Goal: Obtain resource: Download file/media

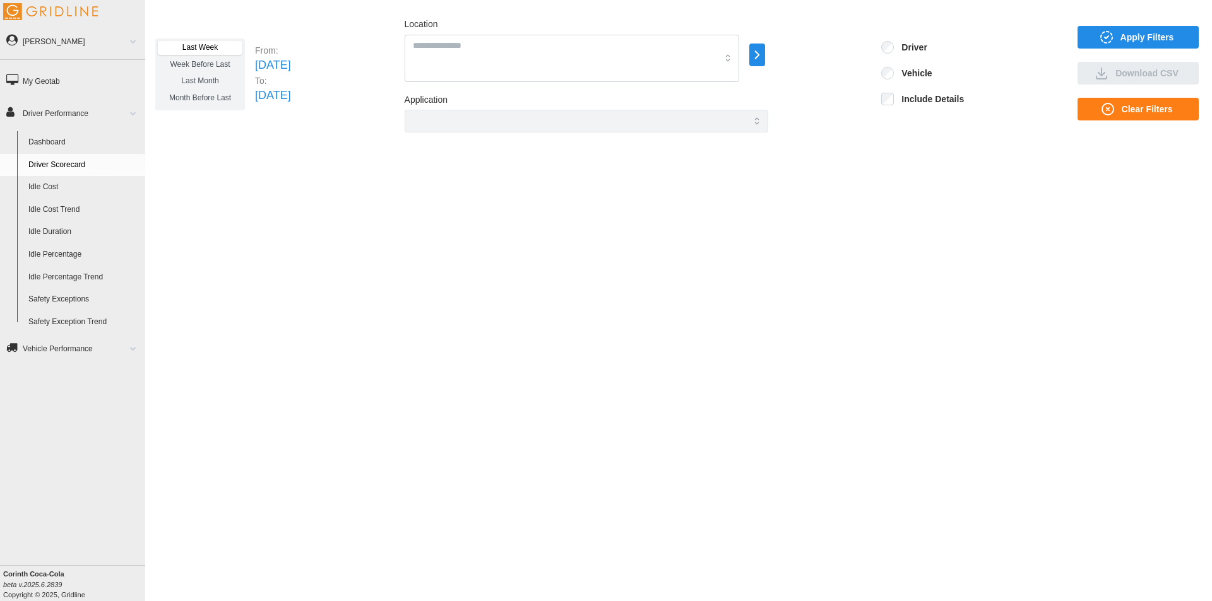
click at [52, 160] on link "Driver Scorecard" at bounding box center [84, 165] width 122 height 23
click at [207, 45] on span "Last Week" at bounding box center [199, 47] width 35 height 9
click at [1145, 35] on span "Apply Filters" at bounding box center [1147, 37] width 54 height 21
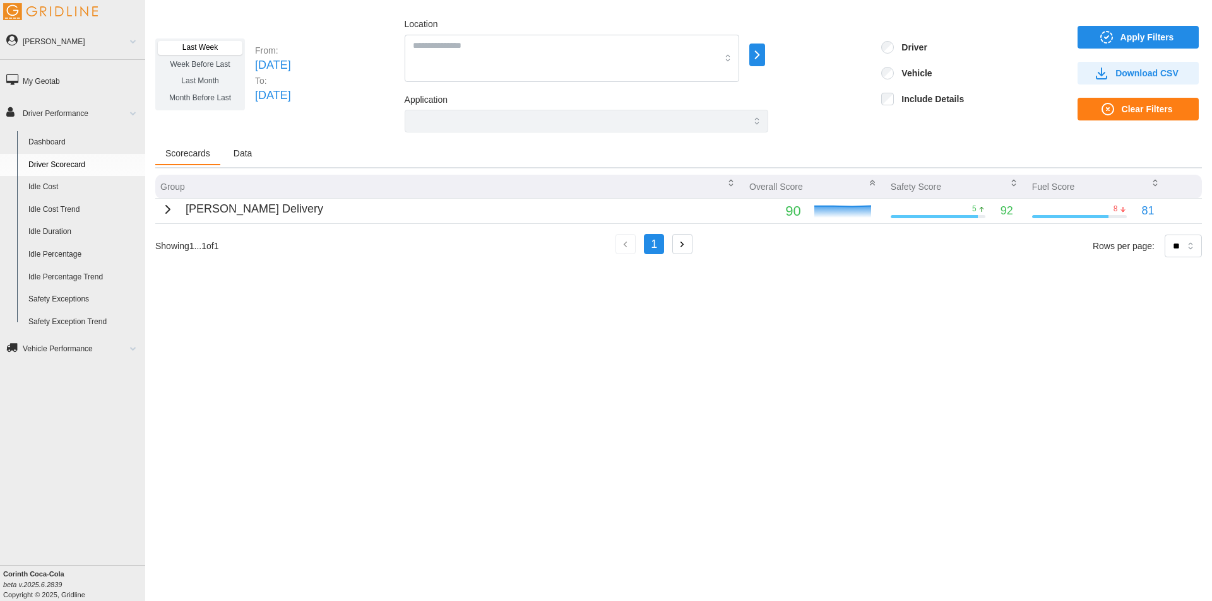
click at [59, 250] on link "Idle Percentage" at bounding box center [84, 255] width 122 height 23
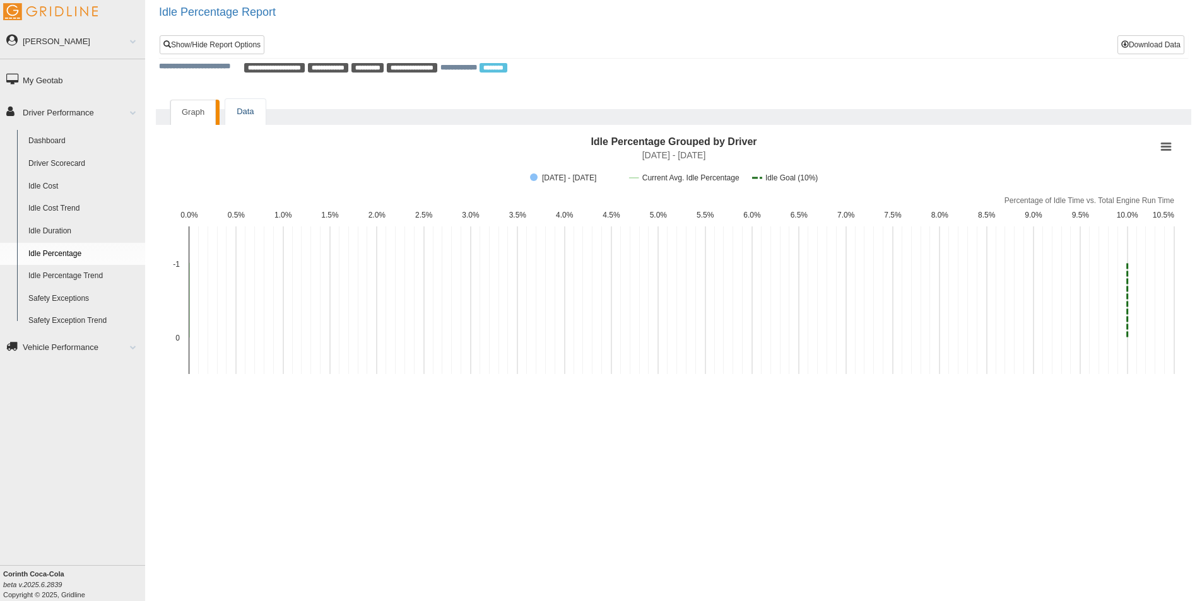
click at [244, 110] on link "Data" at bounding box center [245, 112] width 40 height 26
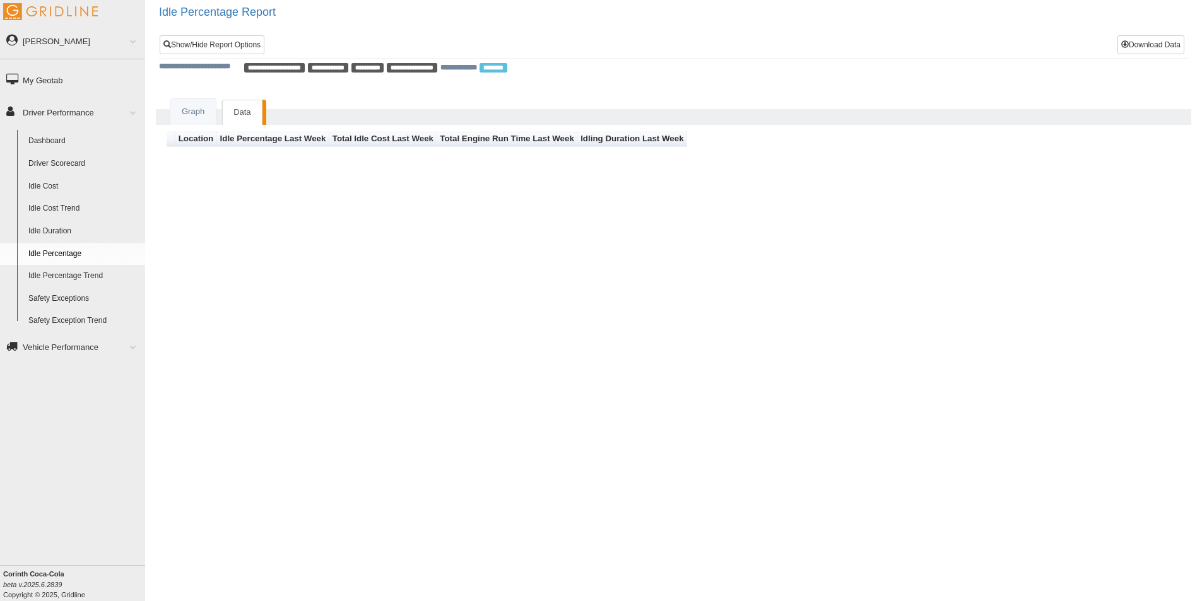
click at [257, 135] on th "Idle Percentage Last Week" at bounding box center [273, 139] width 112 height 16
click at [47, 251] on link "Idle Percentage" at bounding box center [84, 254] width 122 height 23
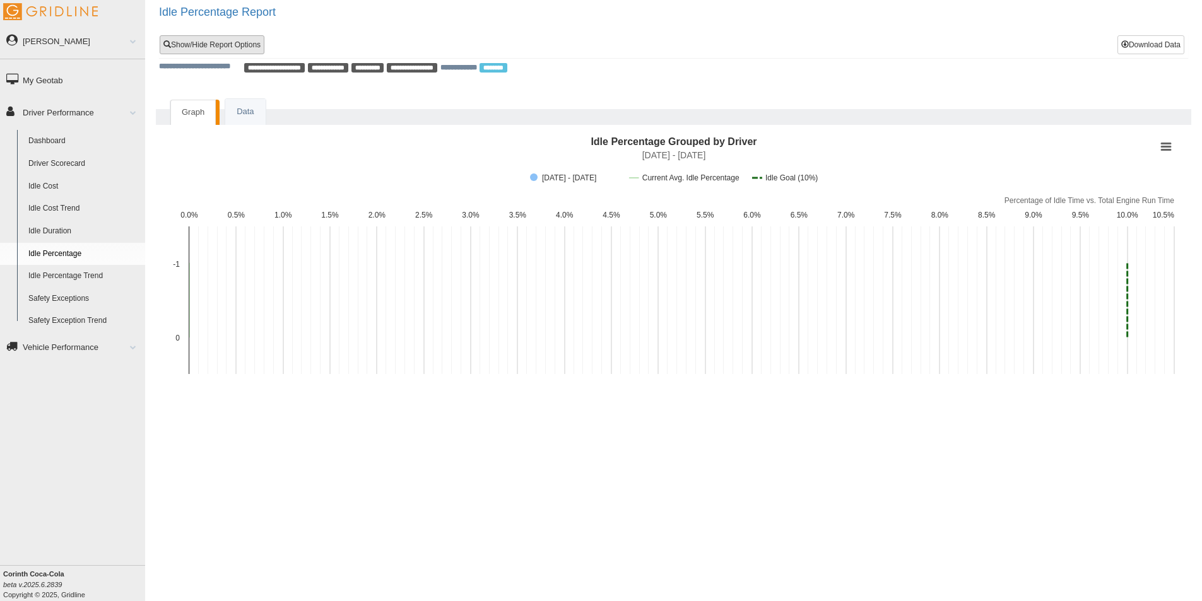
click at [239, 46] on link "Show/Hide Report Options" at bounding box center [212, 44] width 105 height 19
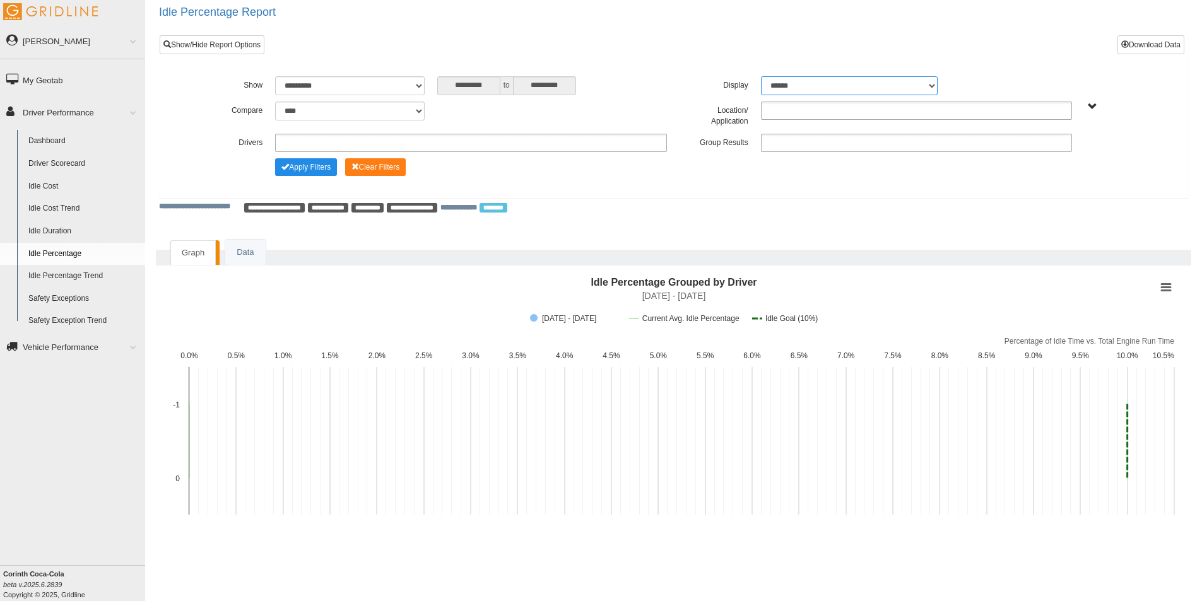
click at [933, 87] on select "******* ******" at bounding box center [849, 85] width 177 height 19
click at [761, 76] on select "******* ******" at bounding box center [849, 85] width 177 height 19
click at [286, 165] on span "Change Filter Options" at bounding box center [285, 167] width 8 height 8
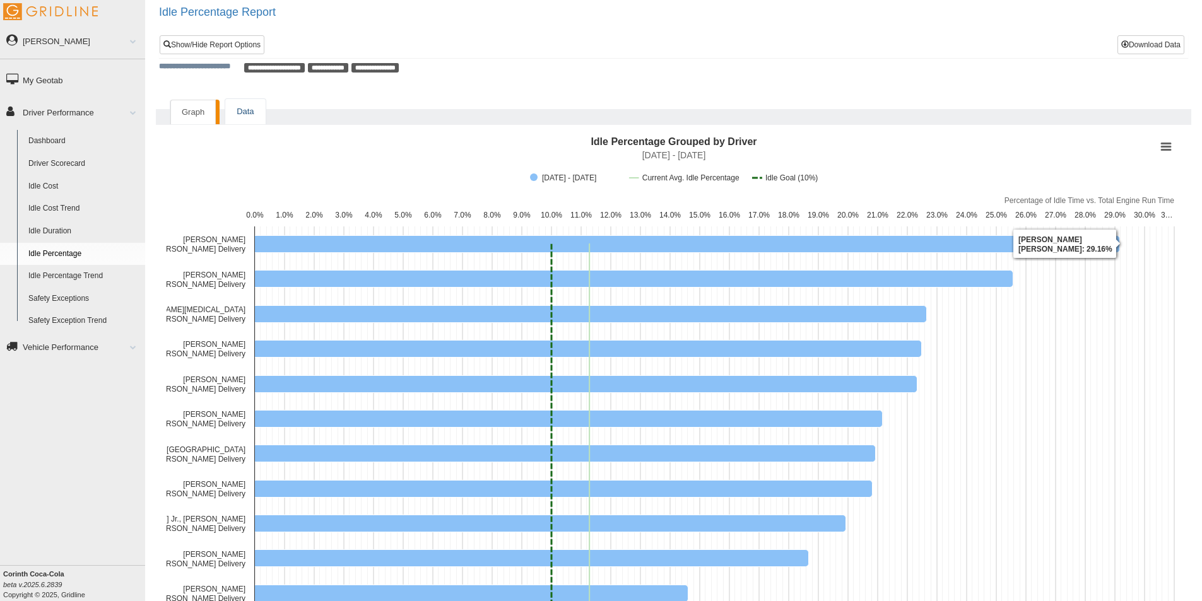
click at [247, 109] on link "Data" at bounding box center [245, 112] width 40 height 26
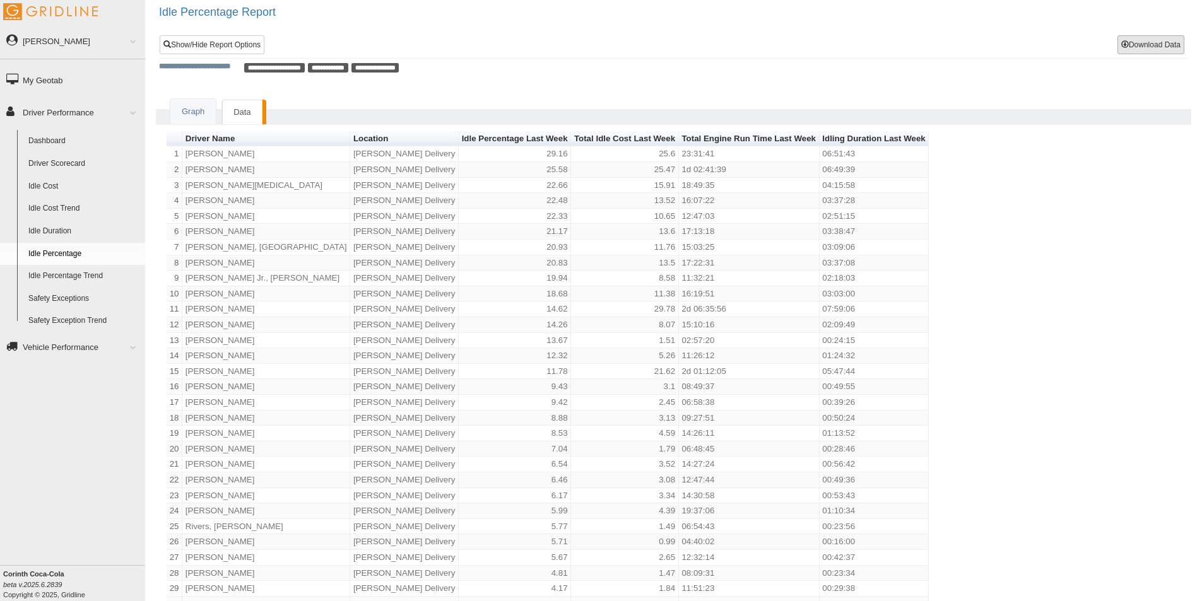
click at [1159, 42] on button "Download Data" at bounding box center [1151, 44] width 67 height 19
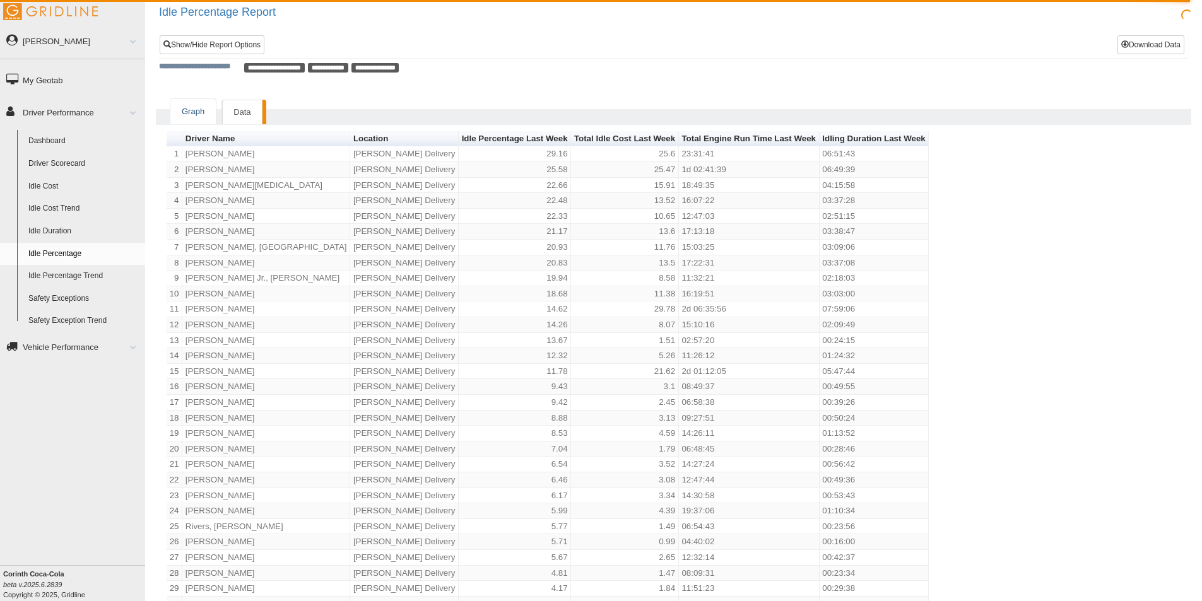
click at [188, 107] on link "Graph" at bounding box center [192, 112] width 45 height 26
